Goal: Navigation & Orientation: Go to known website

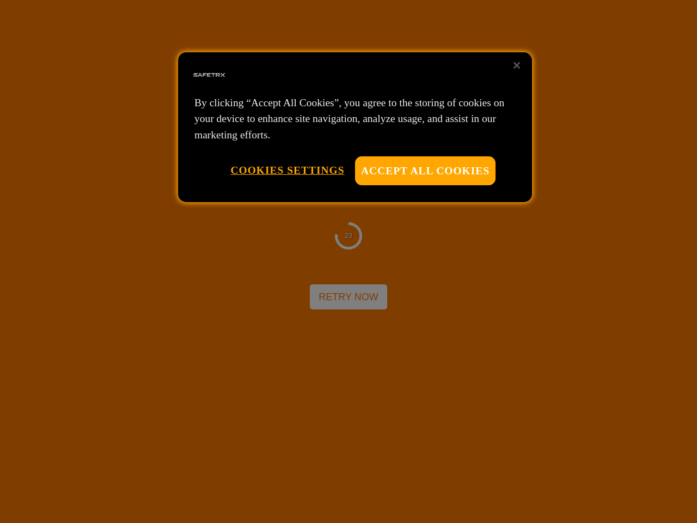
click at [349, 261] on div at bounding box center [348, 261] width 697 height 523
click at [425, 170] on button "Accept All Cookies" at bounding box center [425, 170] width 141 height 29
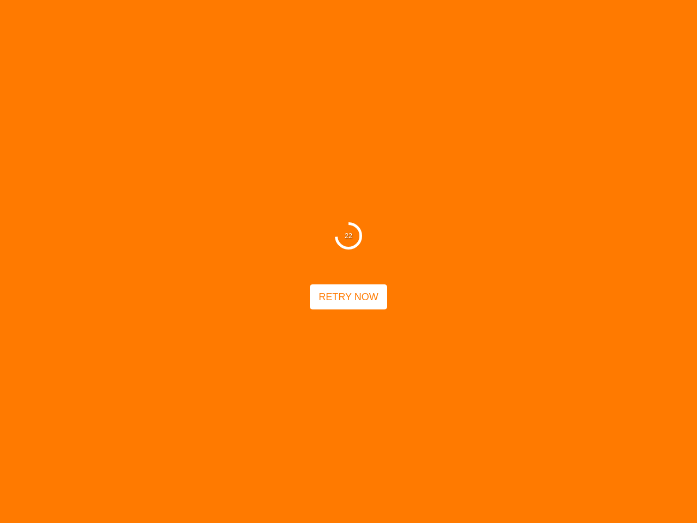
click at [287, 170] on button "Cookies Settings" at bounding box center [287, 170] width 114 height 28
click at [517, 65] on div "22 Retry Now" at bounding box center [348, 261] width 697 height 523
